Goal: Check status: Check status

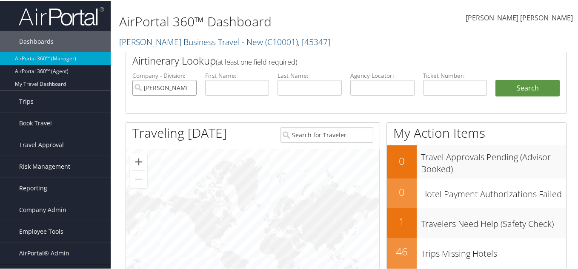
click at [188, 86] on input "Christopherson Business Travel - New" at bounding box center [164, 87] width 64 height 16
click at [388, 87] on input "text" at bounding box center [382, 87] width 64 height 16
paste input "CQ5L95"
type input "CQ5L95"
click at [518, 94] on button "Search" at bounding box center [527, 87] width 64 height 17
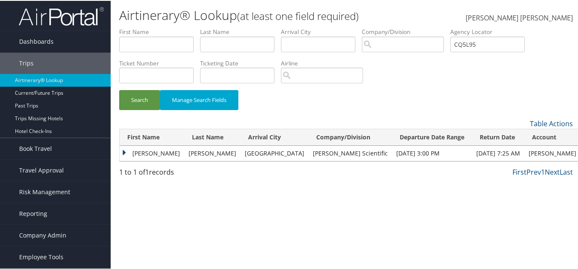
click at [120, 150] on td "[PERSON_NAME]" at bounding box center [152, 152] width 65 height 15
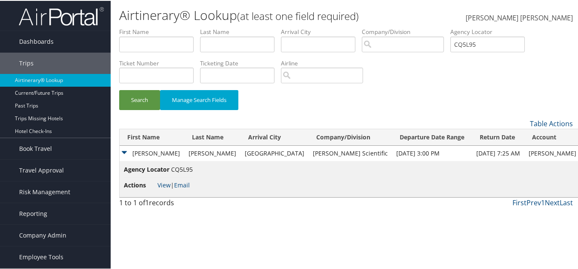
click at [157, 186] on li "Actions View | Email" at bounding box center [158, 184] width 69 height 15
click at [162, 183] on link "View" at bounding box center [163, 184] width 13 height 8
click at [474, 43] on input "CQ5L95" at bounding box center [487, 44] width 74 height 16
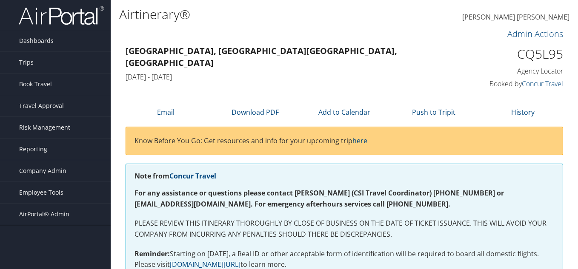
scroll to position [312, 0]
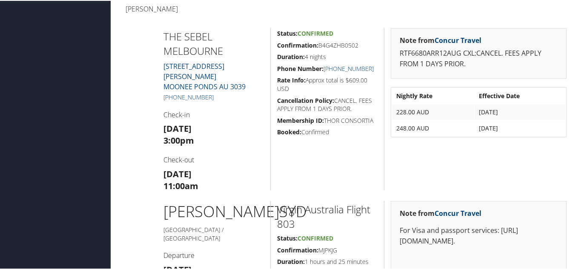
drag, startPoint x: 317, startPoint y: 45, endPoint x: 357, endPoint y: 46, distance: 40.4
click at [357, 46] on h5 "Confirmation: B4G4ZHB0502" at bounding box center [327, 44] width 100 height 9
copy h5 "B4G4ZHB0502"
click at [254, 13] on h4 "Kyle d Campbell" at bounding box center [233, 7] width 214 height 9
